Goal: Check status

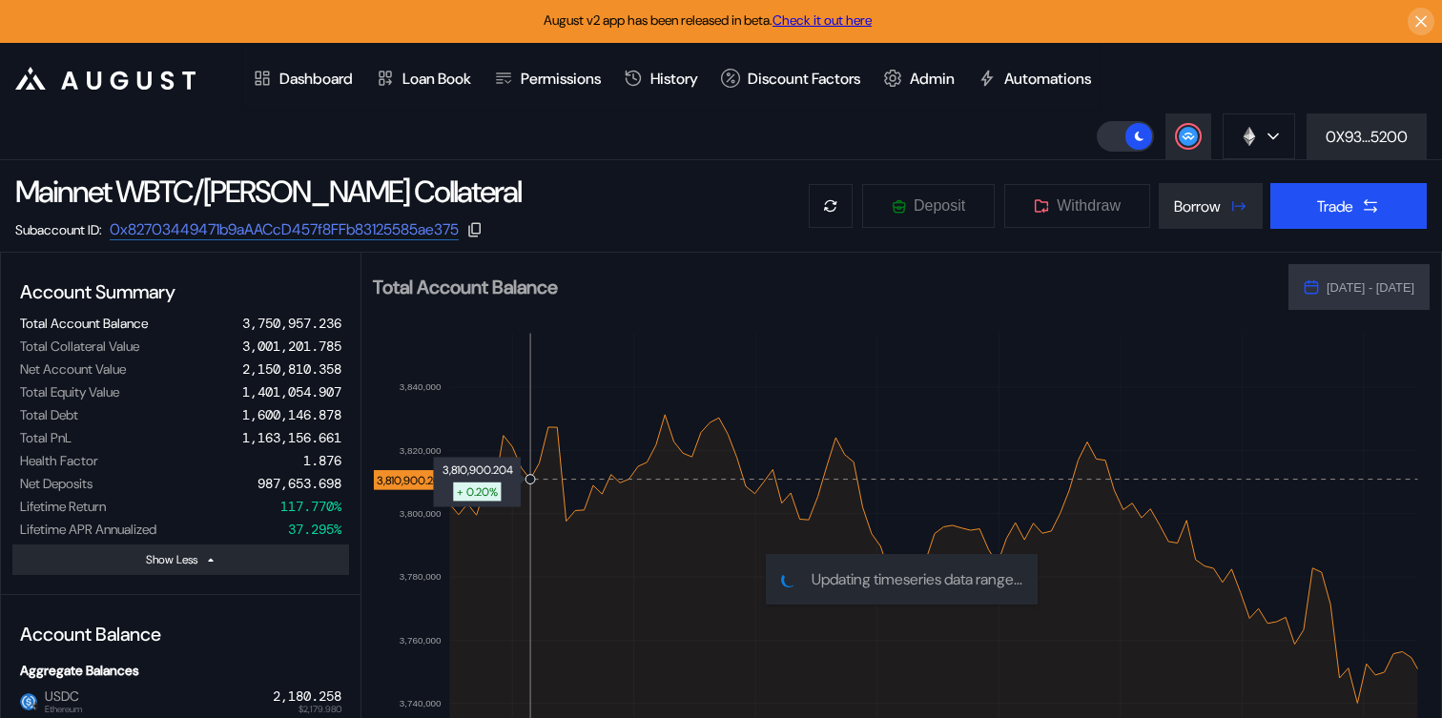
select select "*"
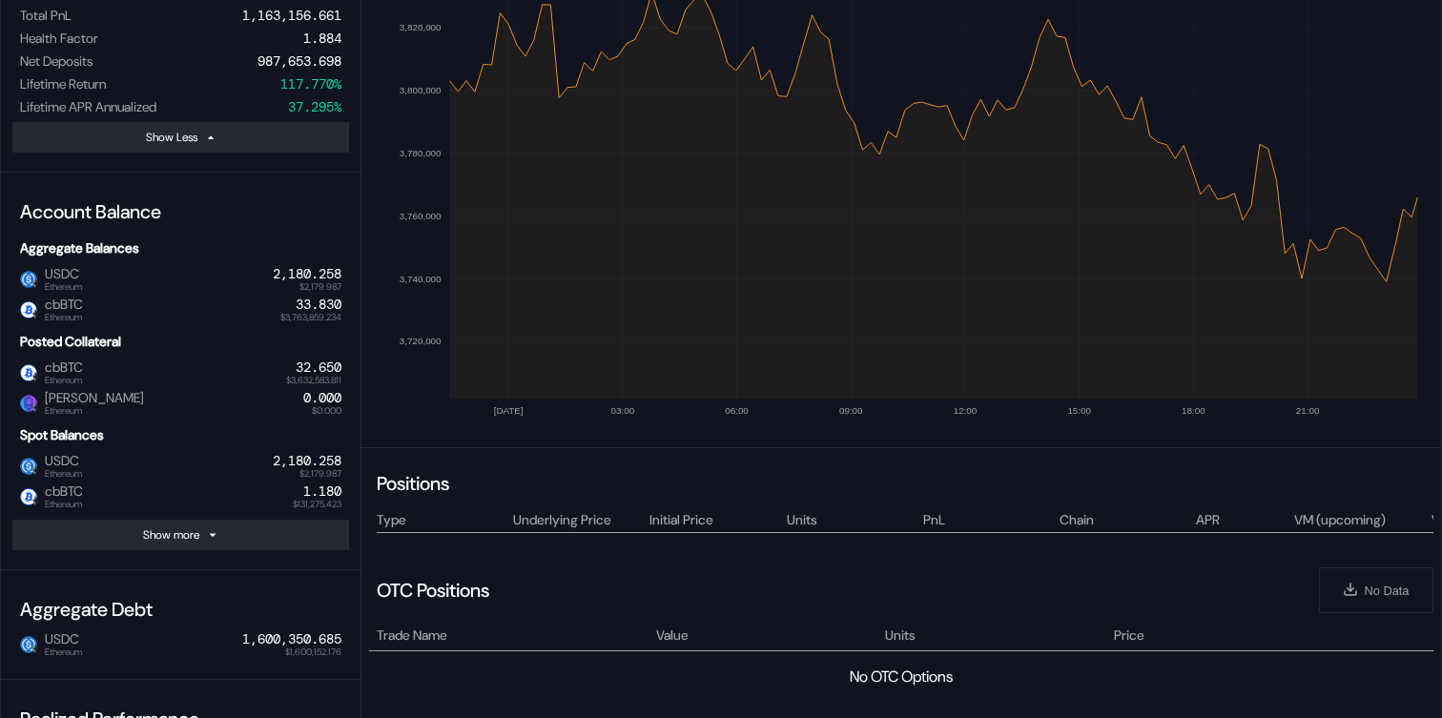
scroll to position [140, 0]
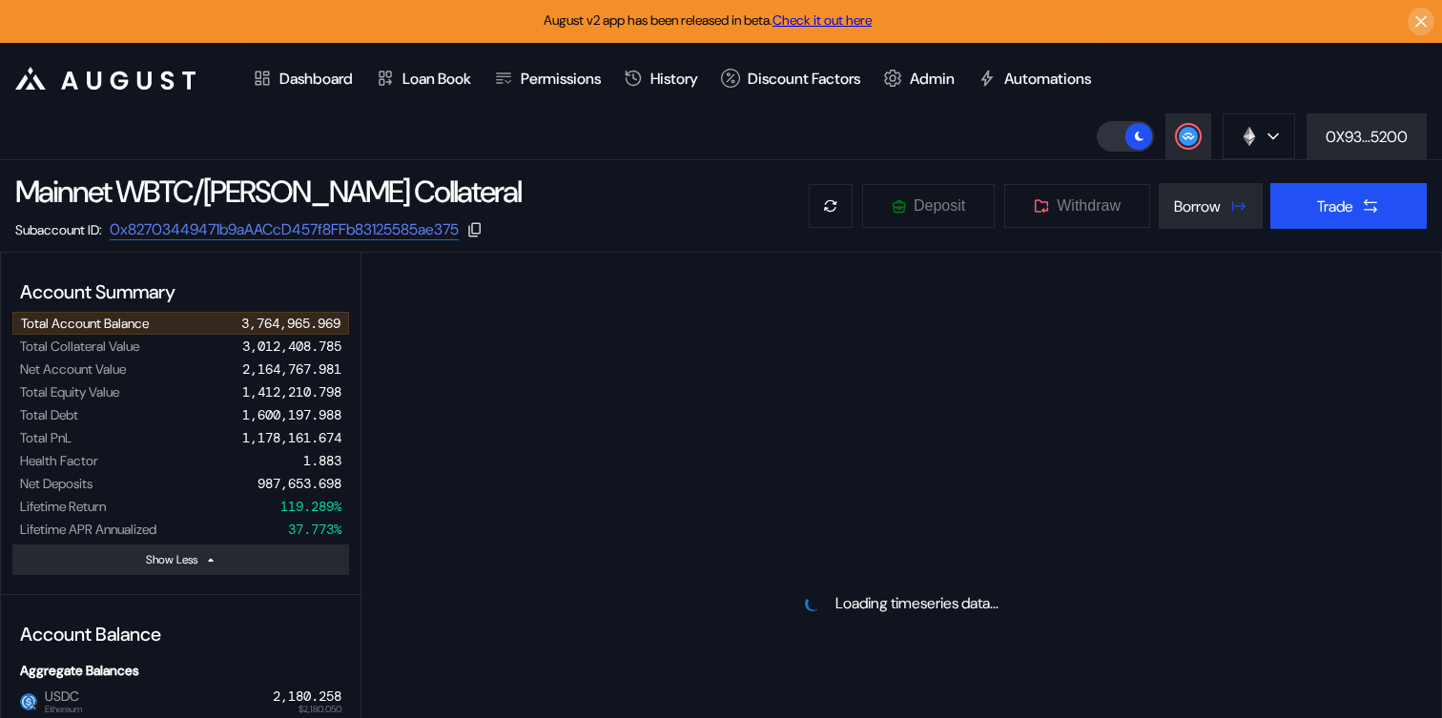
select select "*"
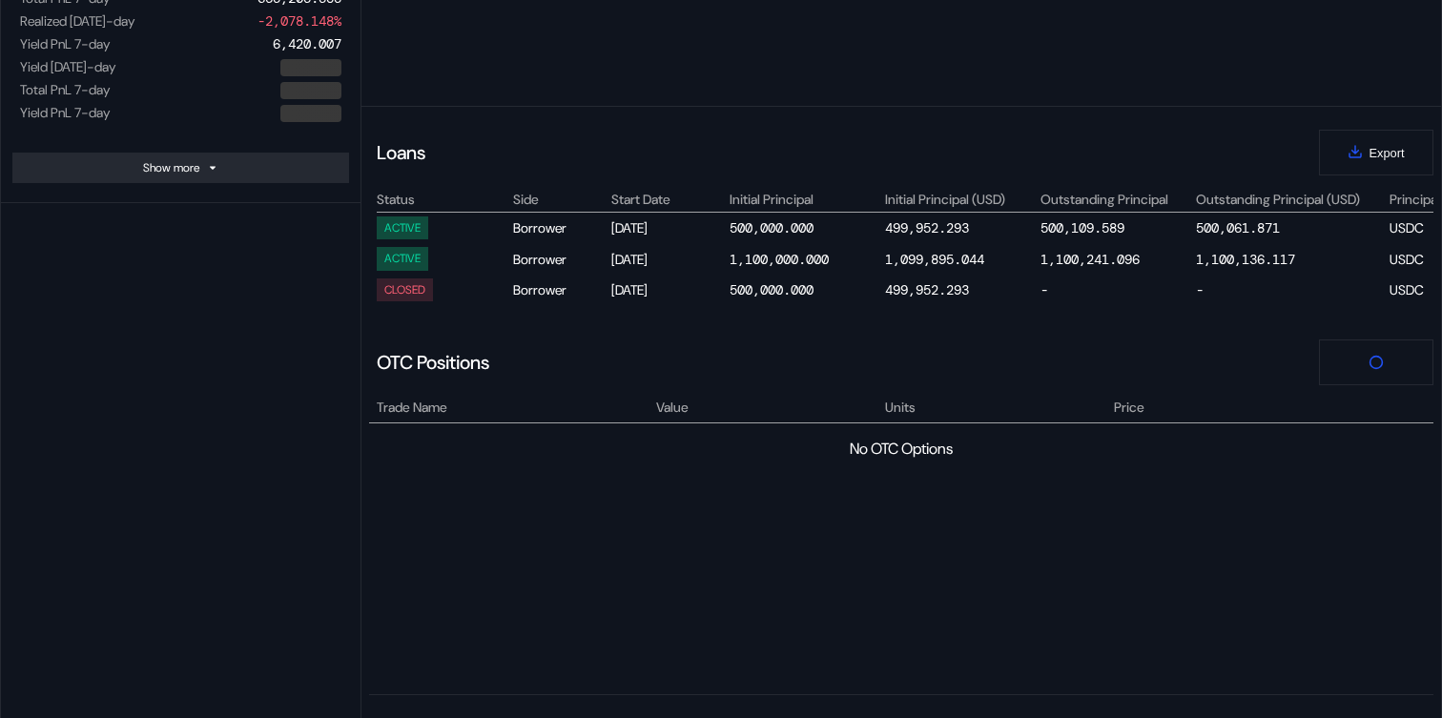
select select "*"
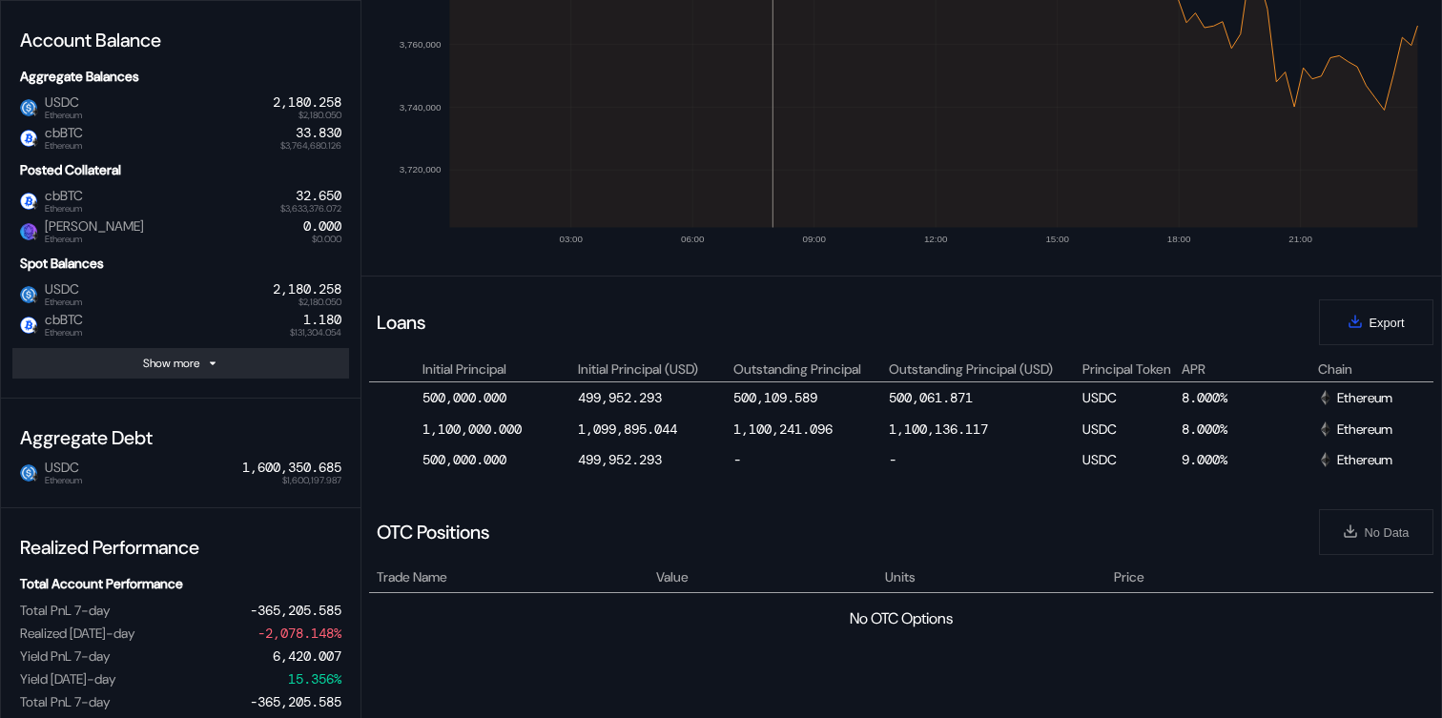
scroll to position [745, 0]
